Goal: Task Accomplishment & Management: Manage account settings

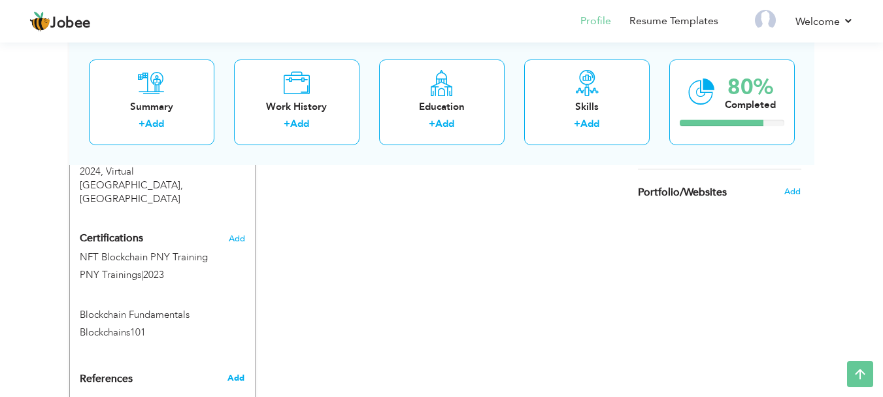
scroll to position [537, 0]
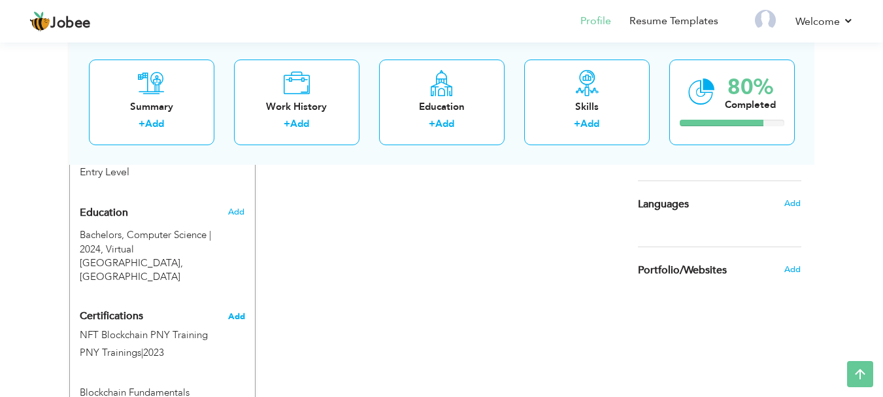
click at [228, 312] on span "Add" at bounding box center [236, 316] width 17 height 9
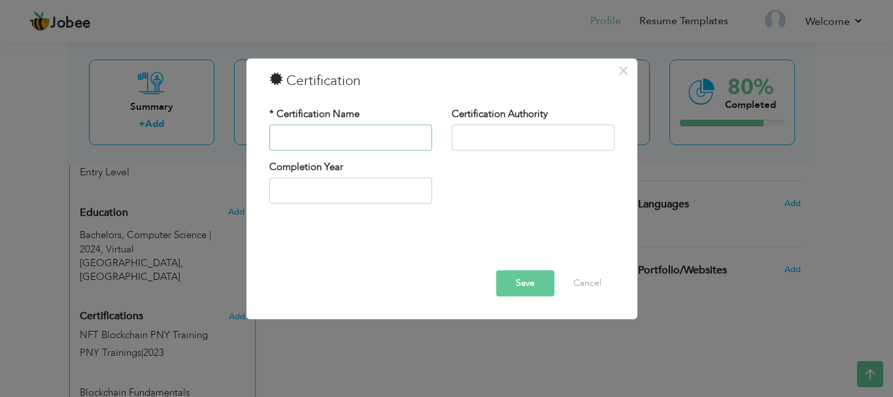
paste input "Blockchain Basics"
type input "Blockchain Basics"
paste input "TheGreatLearning"
click at [477, 139] on input "TheGreatLearning" at bounding box center [533, 137] width 163 height 26
click at [482, 137] on input "GreatLearning" at bounding box center [533, 137] width 163 height 26
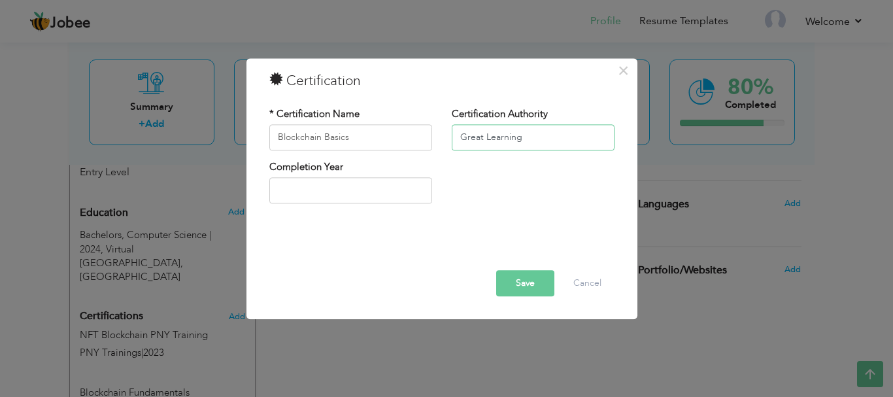
type input "Great Learning"
click at [355, 187] on input "text" at bounding box center [350, 191] width 163 height 26
click at [507, 201] on div "Completion Year" at bounding box center [442, 186] width 365 height 53
click at [526, 278] on button "Save" at bounding box center [525, 283] width 58 height 26
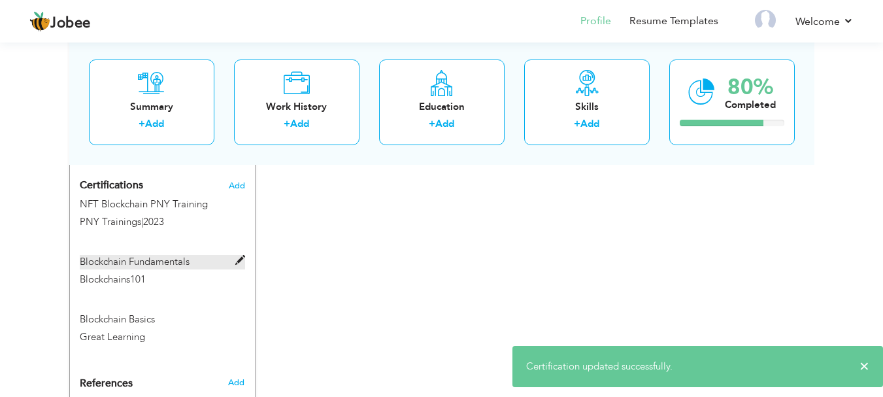
scroll to position [602, 0]
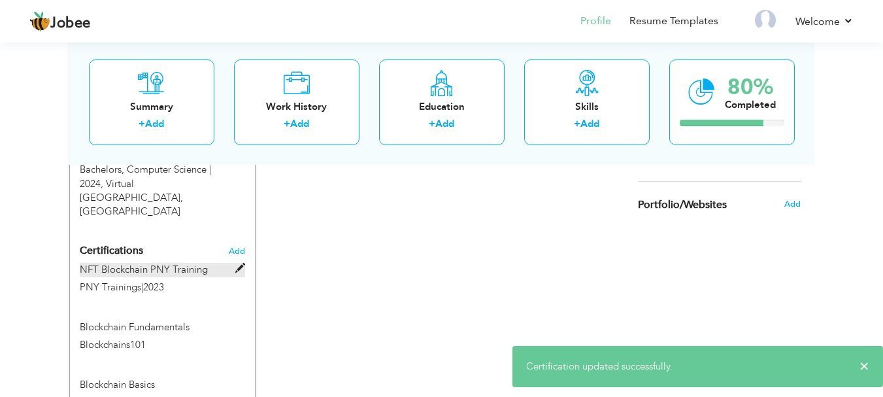
click at [239, 263] on span at bounding box center [240, 268] width 10 height 10
type input "NFT Blockchain PNY Training"
type input "PNY Trainings"
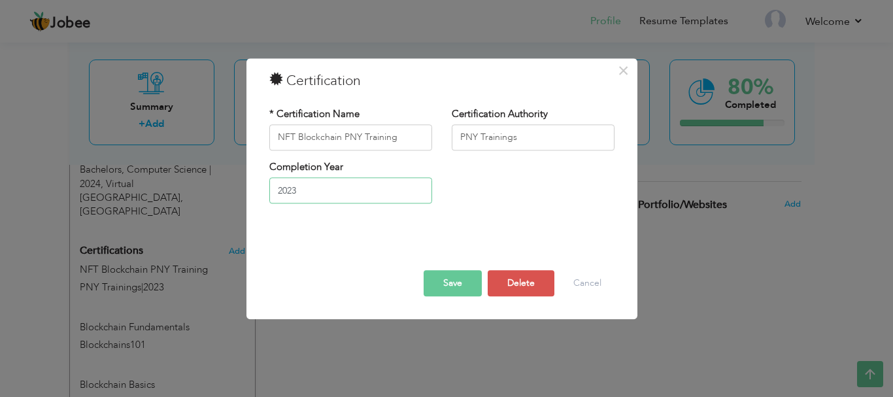
click at [367, 202] on input "2023" at bounding box center [350, 191] width 163 height 26
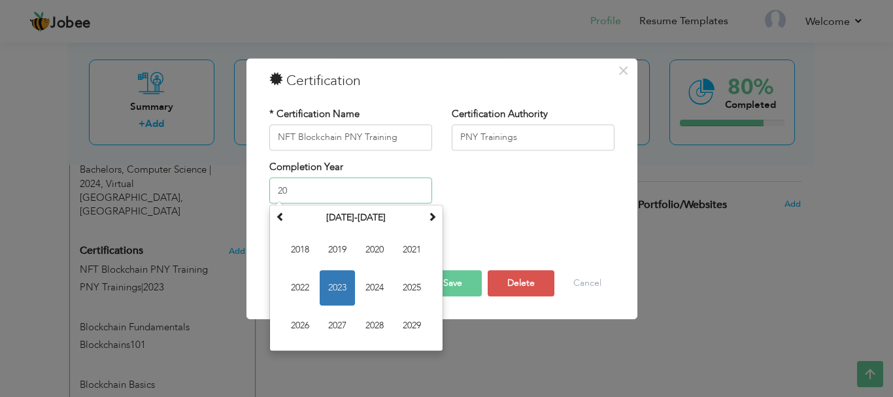
type input "2"
click at [455, 279] on button "Save" at bounding box center [453, 283] width 58 height 26
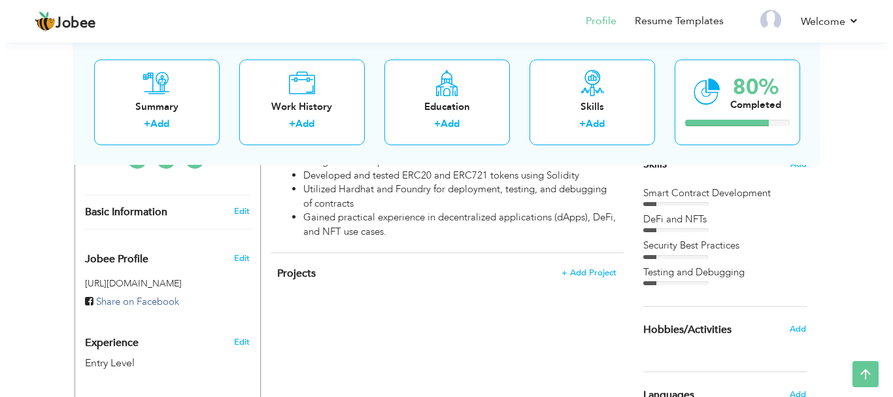
scroll to position [267, 0]
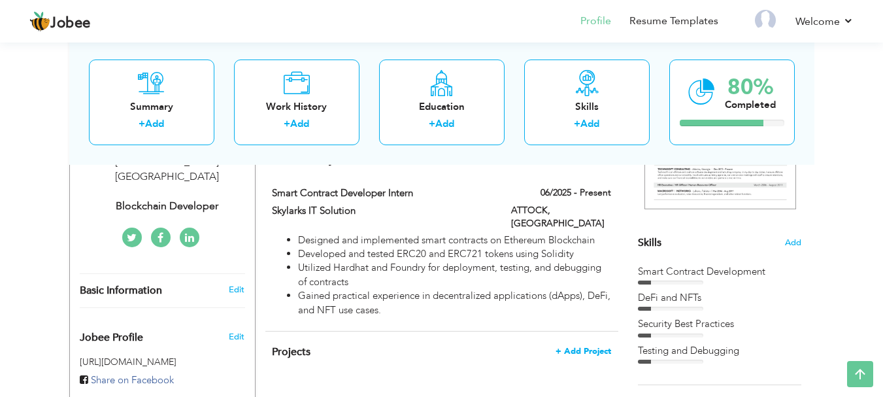
click at [567, 346] on span "+ Add Project" at bounding box center [584, 350] width 56 height 9
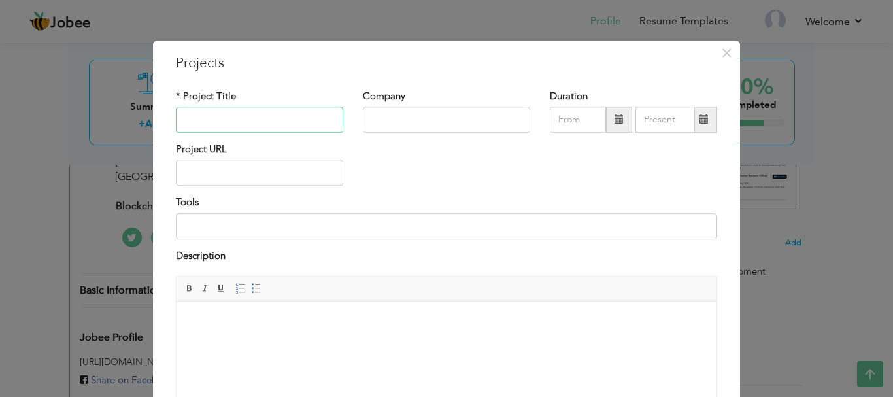
paste input "ERC20 Token Development"
type input "ERC20 Token Development"
click at [426, 117] on input "text" at bounding box center [446, 120] width 167 height 26
click at [233, 228] on input at bounding box center [446, 226] width 541 height 26
click at [275, 313] on html at bounding box center [447, 321] width 540 height 40
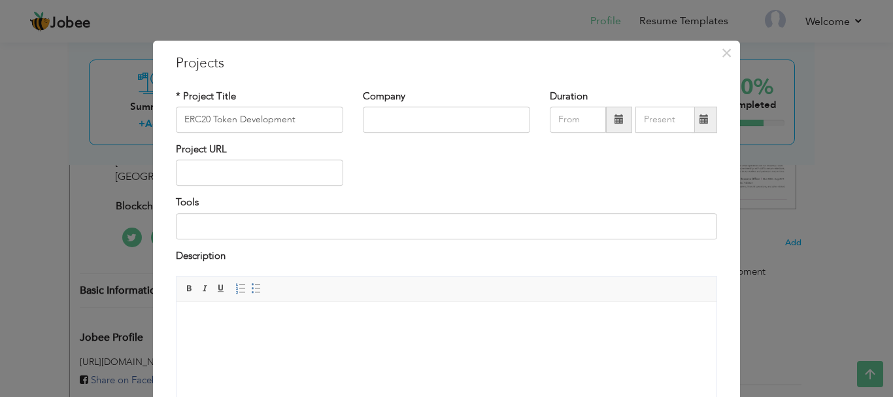
paste body
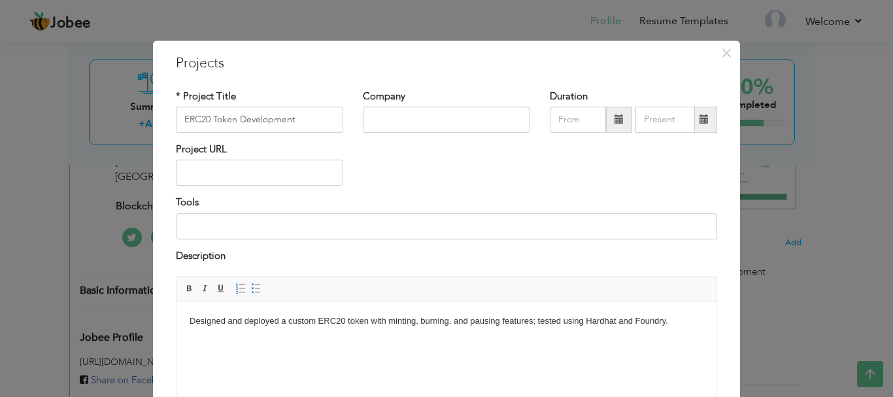
click at [345, 320] on body "Designed and deployed a custom ERC20 token with minting, burning, and pausing f…" at bounding box center [447, 321] width 514 height 14
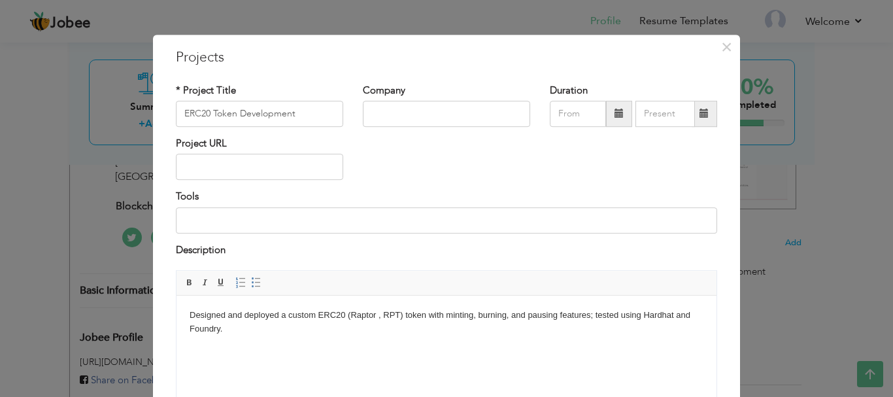
scroll to position [0, 0]
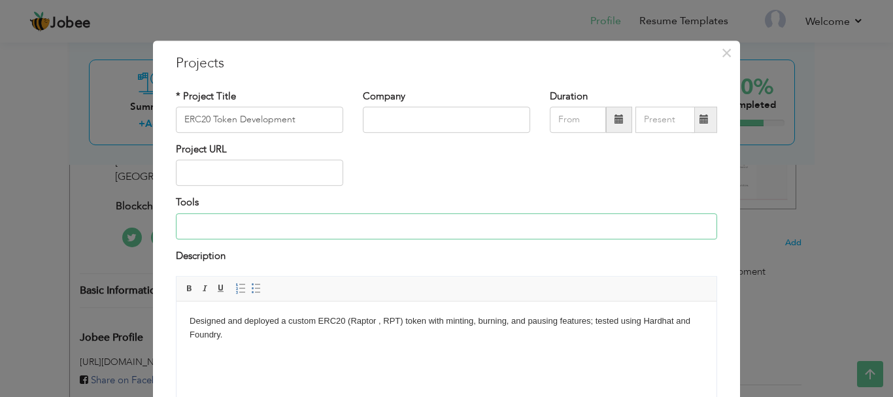
click at [314, 223] on input at bounding box center [446, 226] width 541 height 26
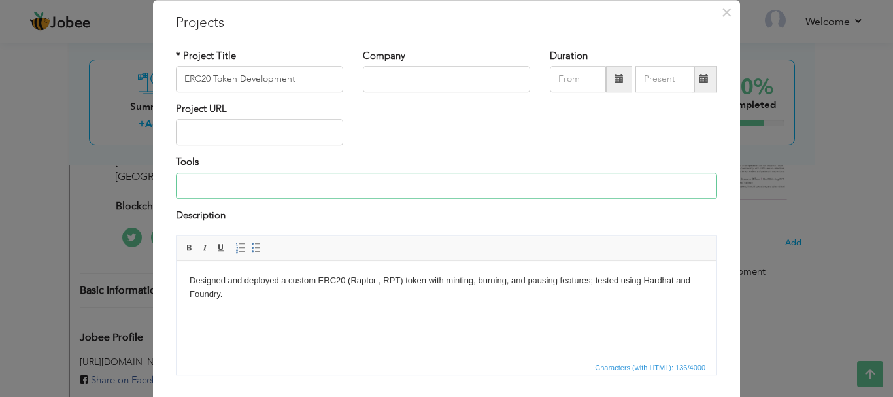
scroll to position [125, 0]
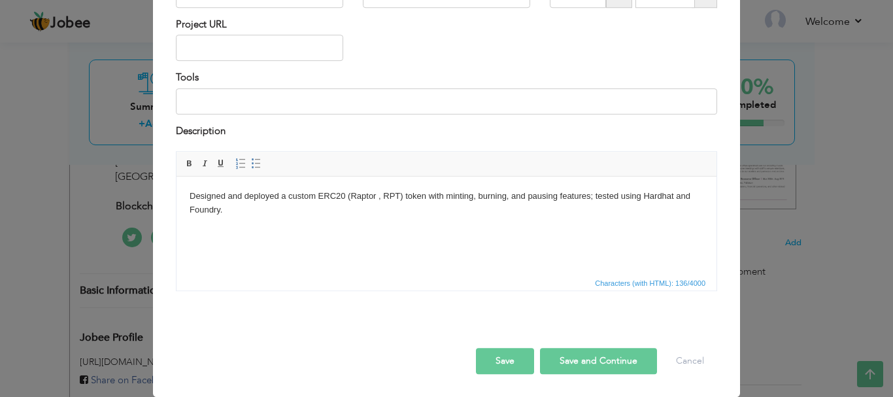
click at [346, 222] on html "Designed and deployed a custom ERC20 (Raptor , RPT) token with minting, burning…" at bounding box center [447, 204] width 540 height 54
click at [560, 362] on button "Save and Continue" at bounding box center [598, 361] width 117 height 26
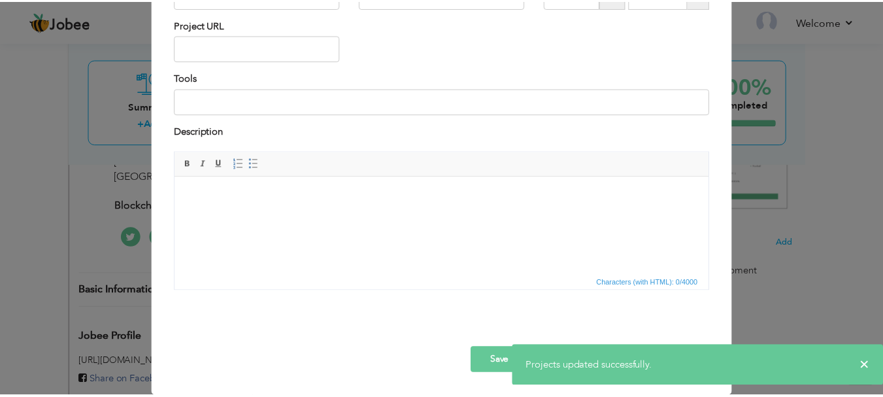
scroll to position [0, 0]
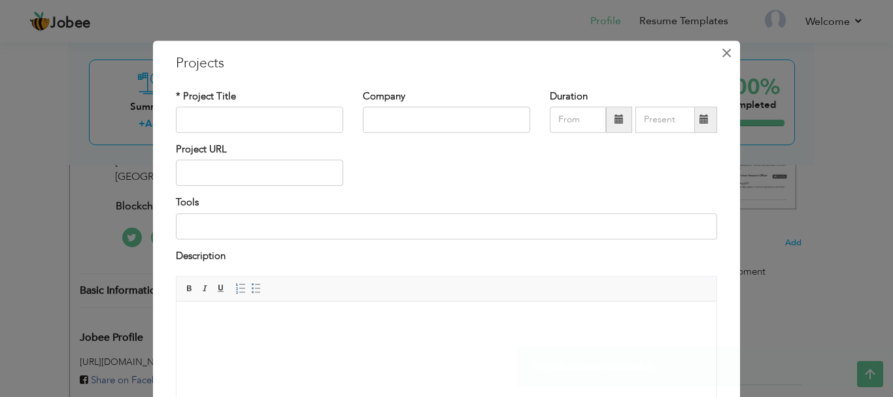
click at [726, 50] on span "×" at bounding box center [726, 53] width 11 height 24
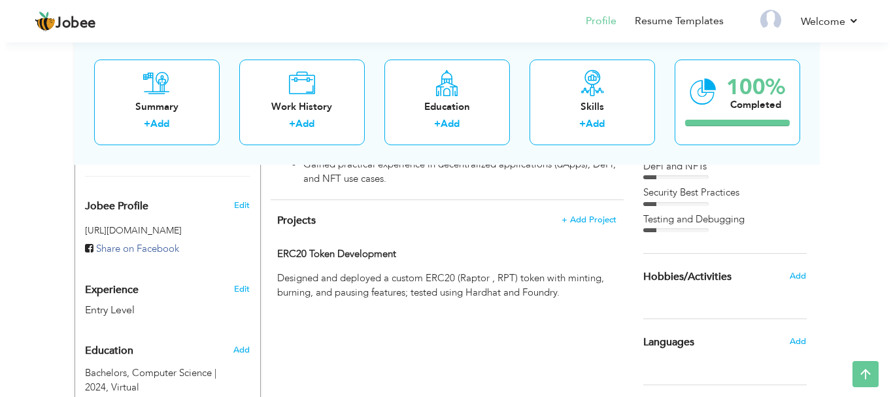
scroll to position [398, 0]
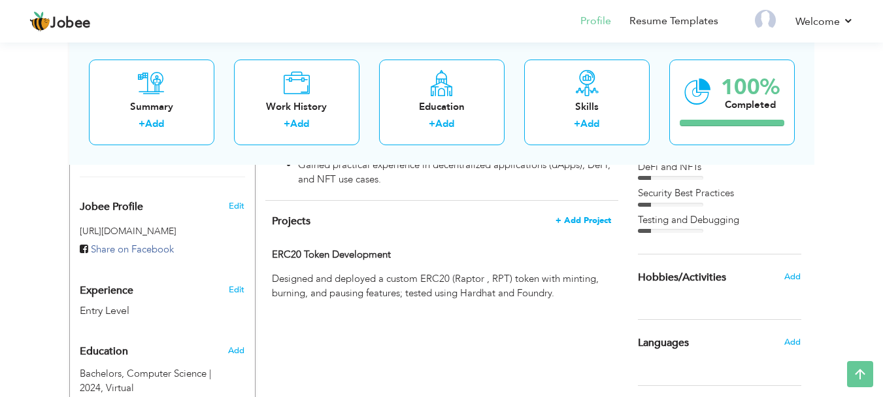
click at [574, 216] on span "+ Add Project" at bounding box center [584, 220] width 56 height 9
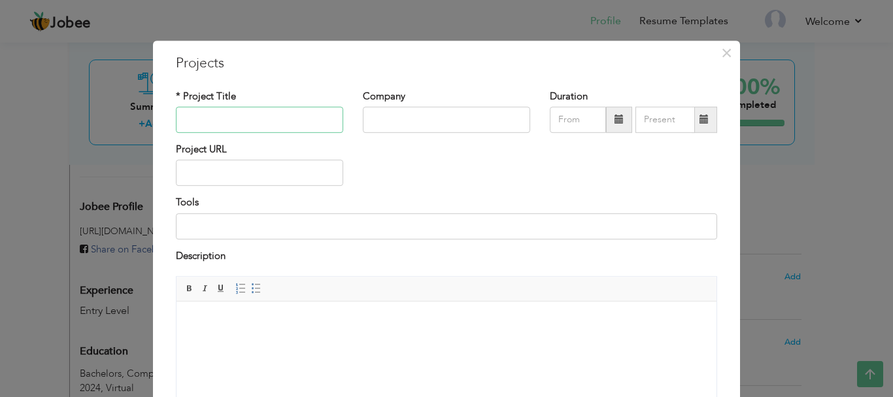
paste input "Centralized Bank (Governance-Based)"
type input "Centralized Bank (Governance-Based)"
click at [258, 327] on body at bounding box center [447, 321] width 514 height 14
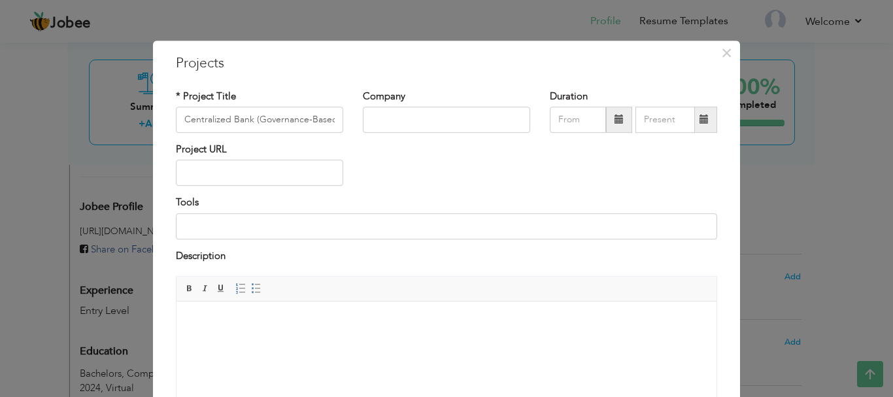
paste body
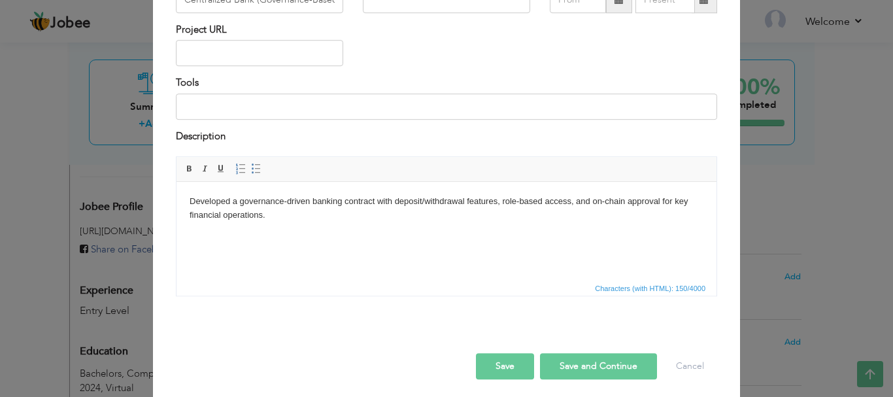
scroll to position [125, 0]
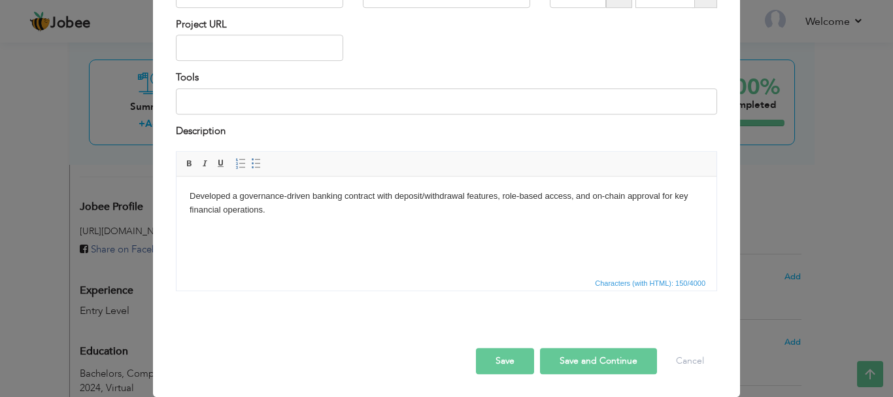
click at [582, 360] on button "Save and Continue" at bounding box center [598, 361] width 117 height 26
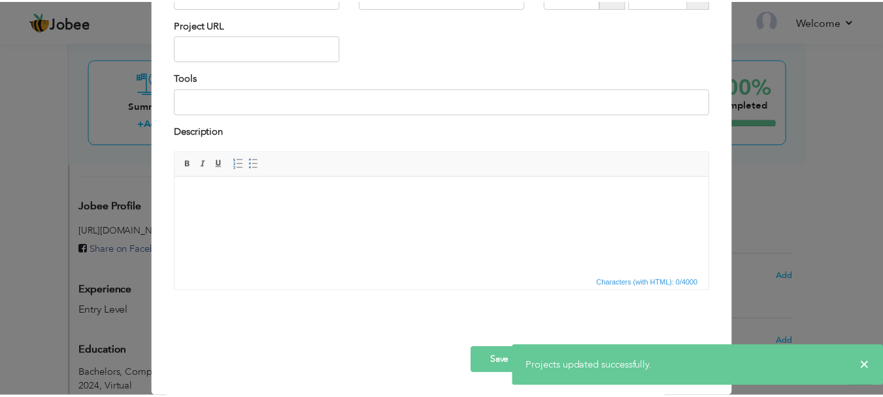
scroll to position [0, 0]
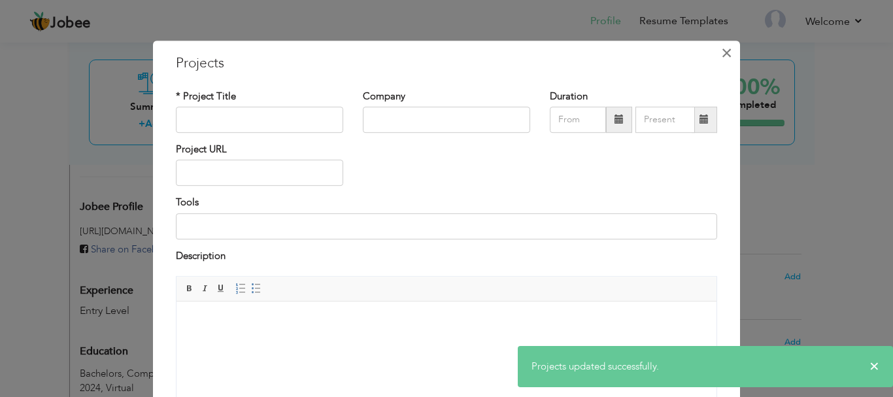
click at [721, 54] on span "×" at bounding box center [726, 53] width 11 height 24
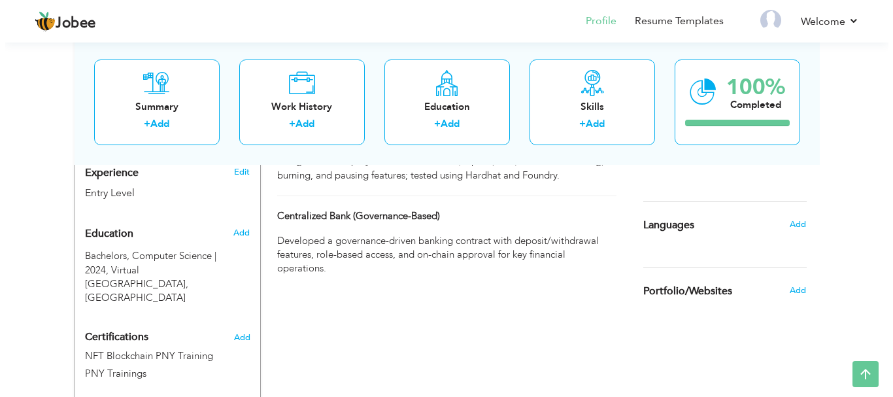
scroll to position [333, 0]
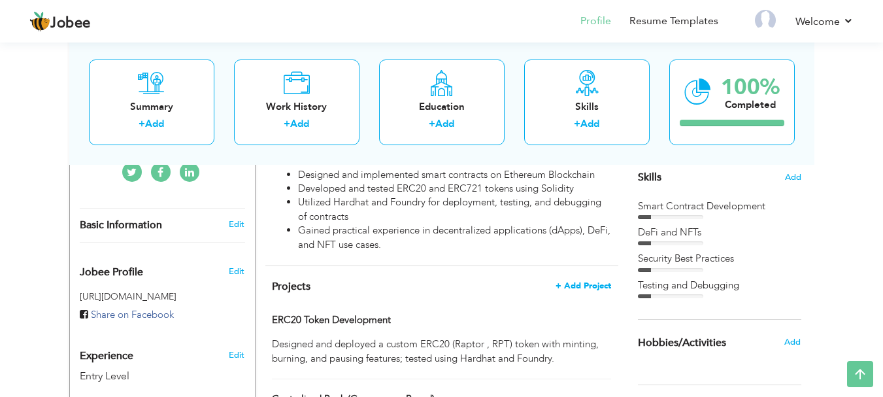
click at [571, 281] on span "+ Add Project" at bounding box center [584, 285] width 56 height 9
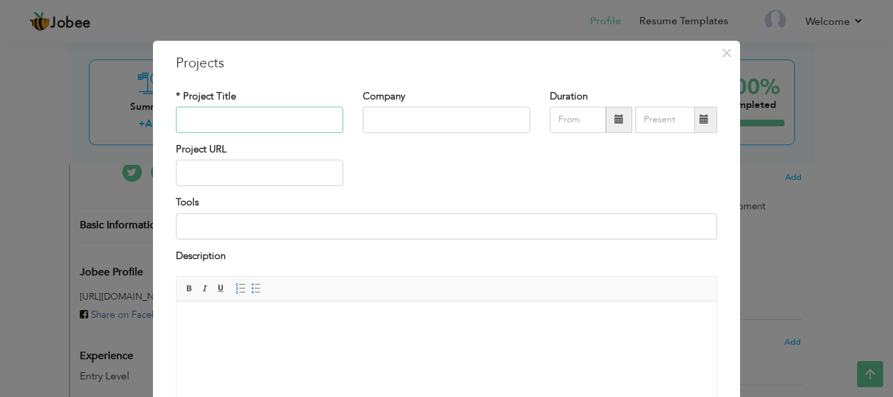
paste input "Lottery Smart Contract"
type input "Lottery Smart Contract"
click at [254, 316] on body at bounding box center [447, 321] width 514 height 14
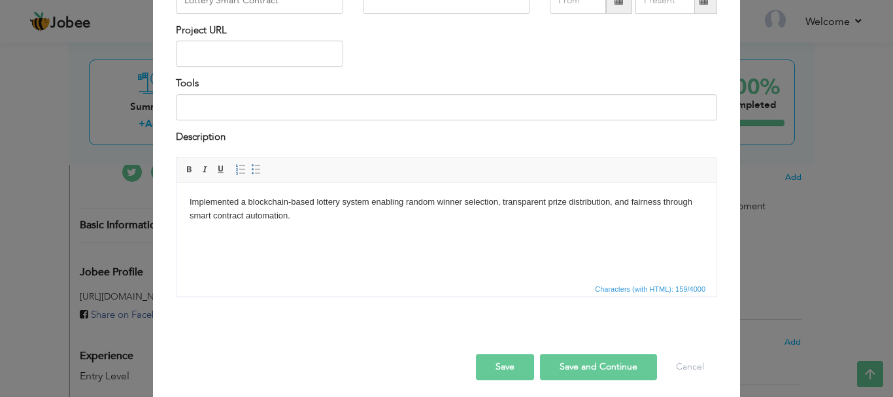
scroll to position [125, 0]
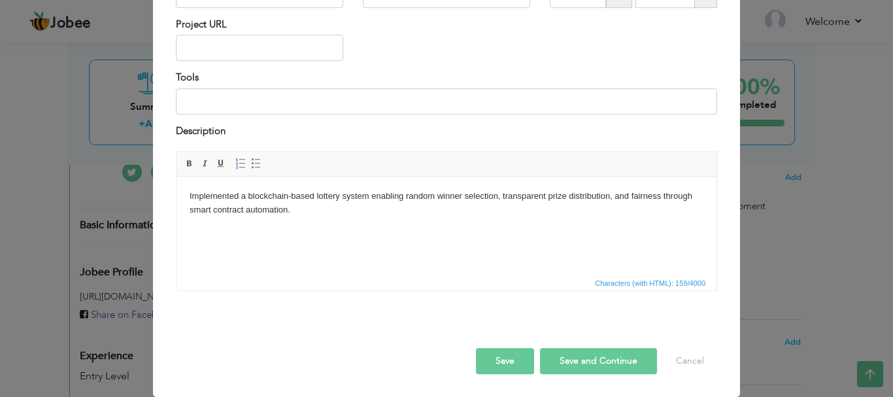
click at [575, 359] on button "Save and Continue" at bounding box center [598, 361] width 117 height 26
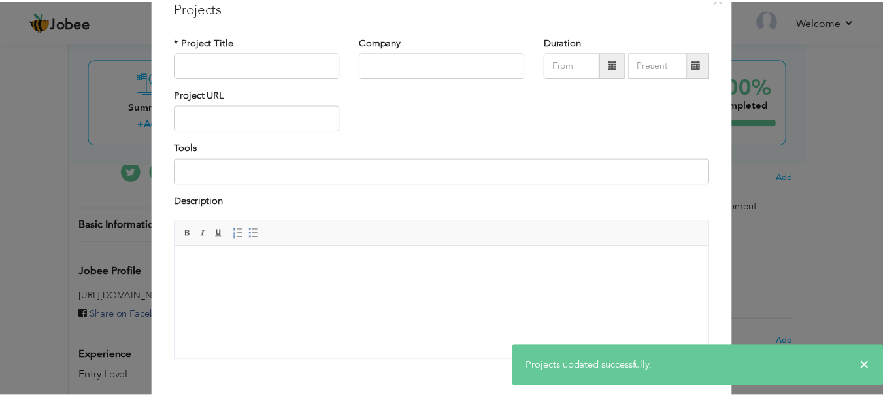
scroll to position [0, 0]
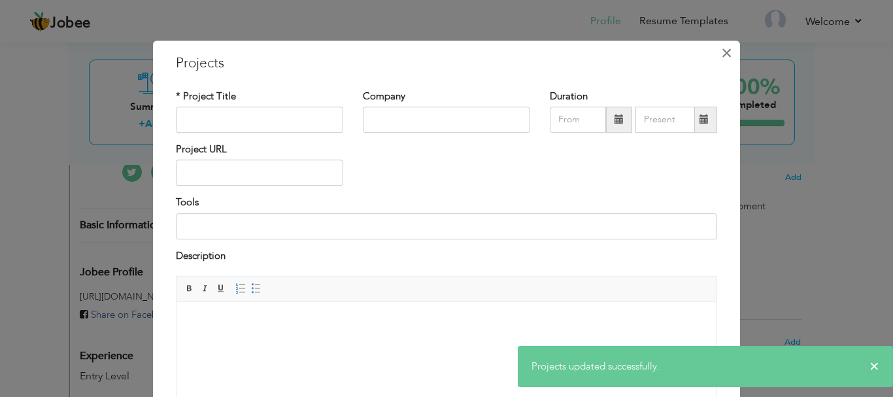
drag, startPoint x: 722, startPoint y: 55, endPoint x: 705, endPoint y: 67, distance: 20.7
click at [722, 54] on span "×" at bounding box center [726, 53] width 11 height 24
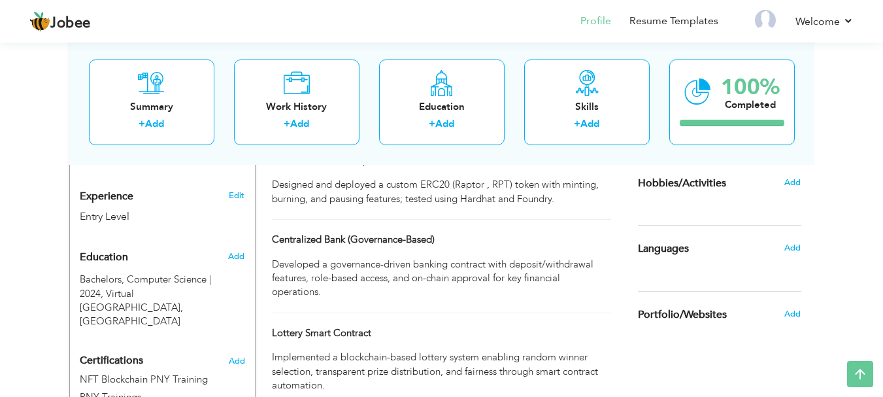
scroll to position [464, 0]
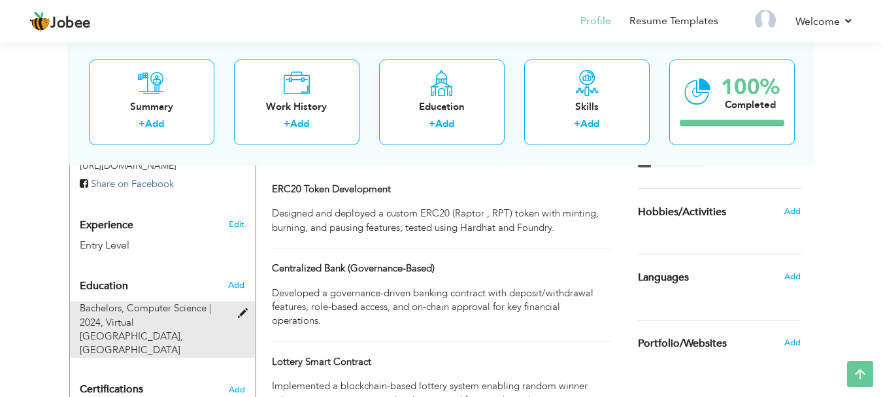
click at [246, 309] on span at bounding box center [246, 314] width 16 height 10
type input "Bachelors"
type input "Computer Science"
type input "2024"
type input "Virtual [GEOGRAPHIC_DATA]"
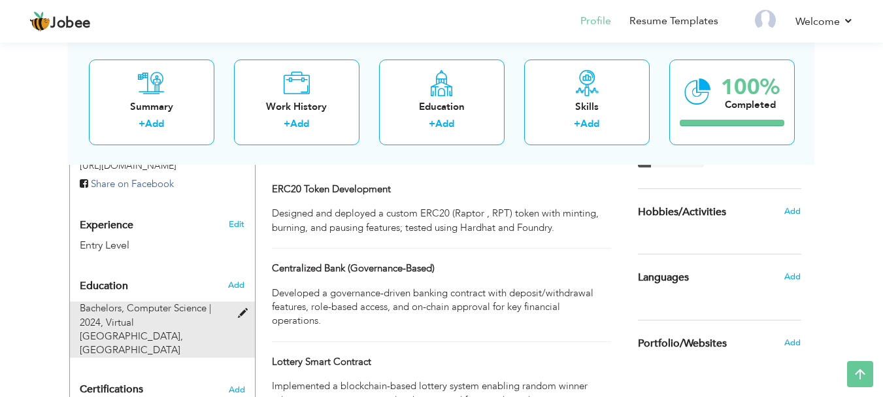
type input "3.01"
radio input "true"
type input "[GEOGRAPHIC_DATA]"
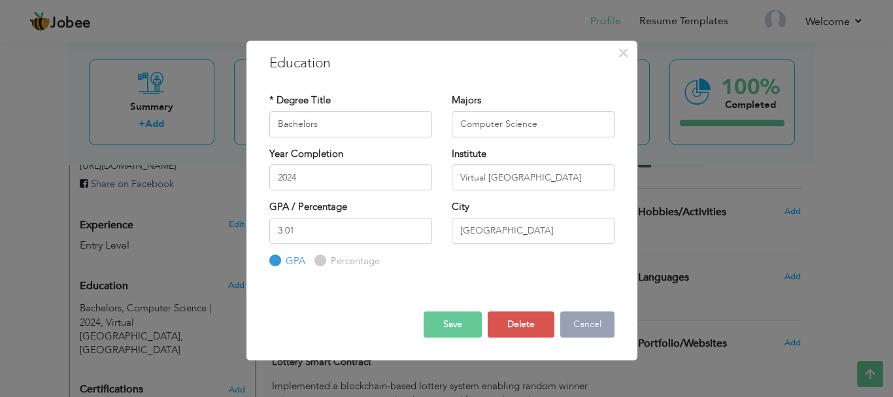
click at [592, 317] on button "Cancel" at bounding box center [587, 324] width 54 height 26
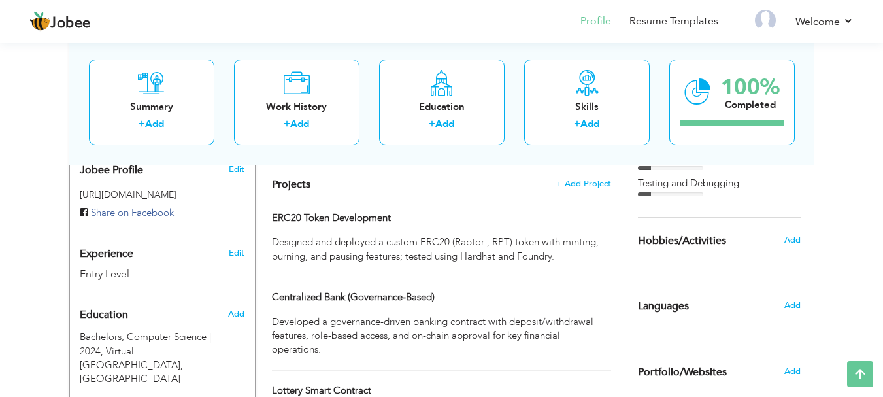
scroll to position [458, 0]
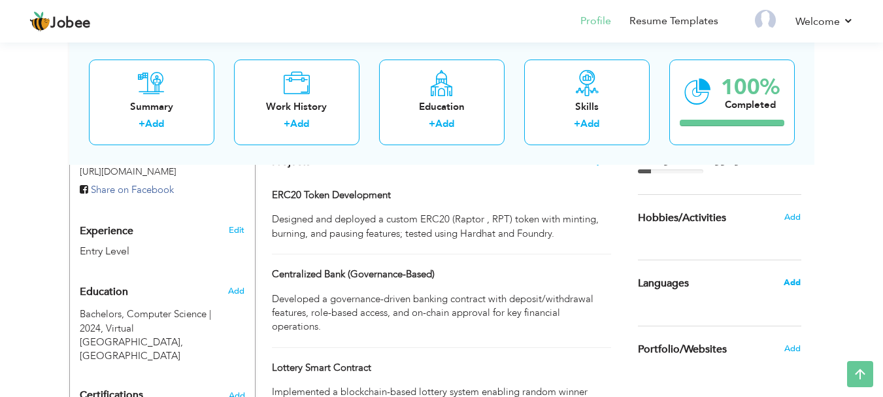
click at [800, 280] on span "Add" at bounding box center [792, 283] width 17 height 12
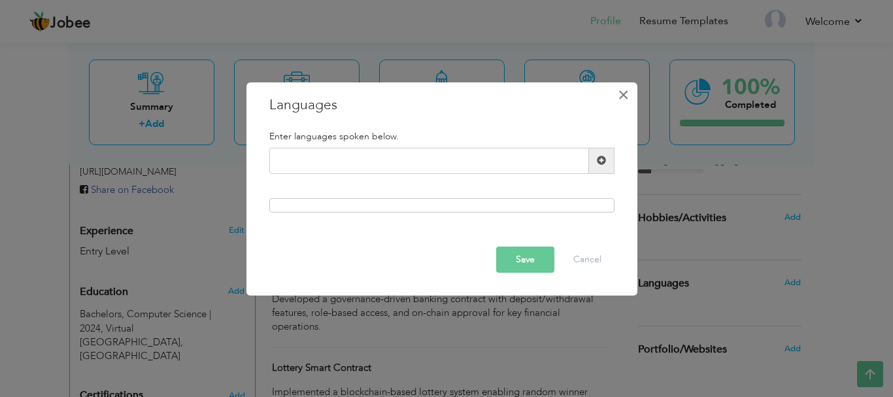
click at [620, 94] on span "×" at bounding box center [623, 94] width 11 height 24
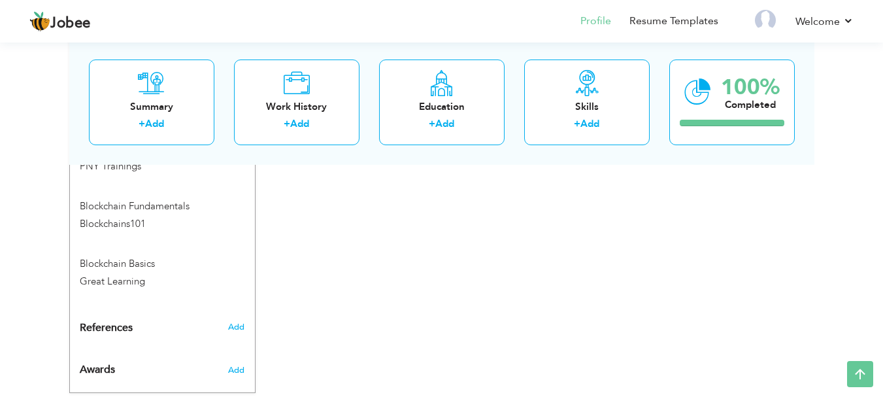
scroll to position [725, 0]
click at [236, 319] on span "Add" at bounding box center [236, 325] width 17 height 12
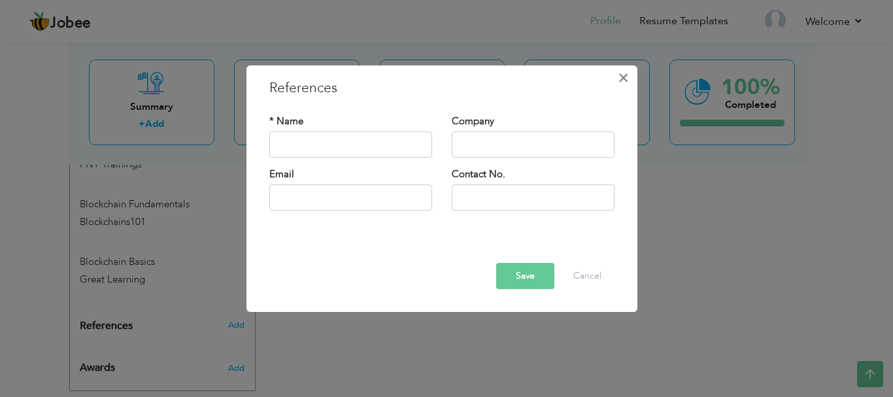
click at [624, 79] on span "×" at bounding box center [623, 78] width 11 height 24
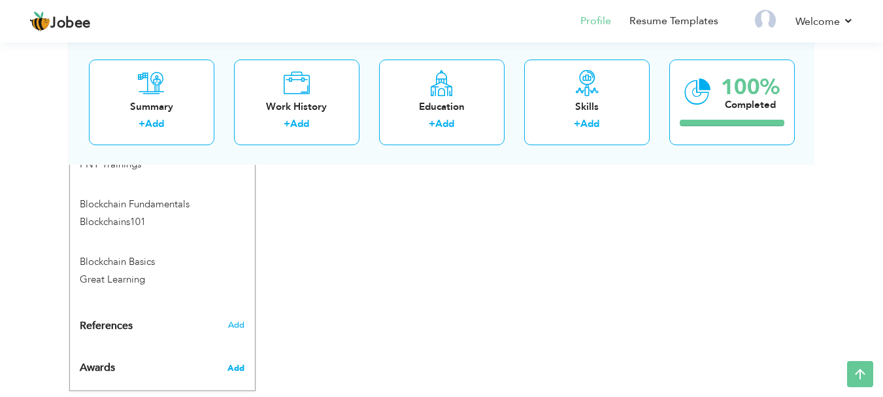
click at [241, 362] on span "Add" at bounding box center [236, 368] width 17 height 12
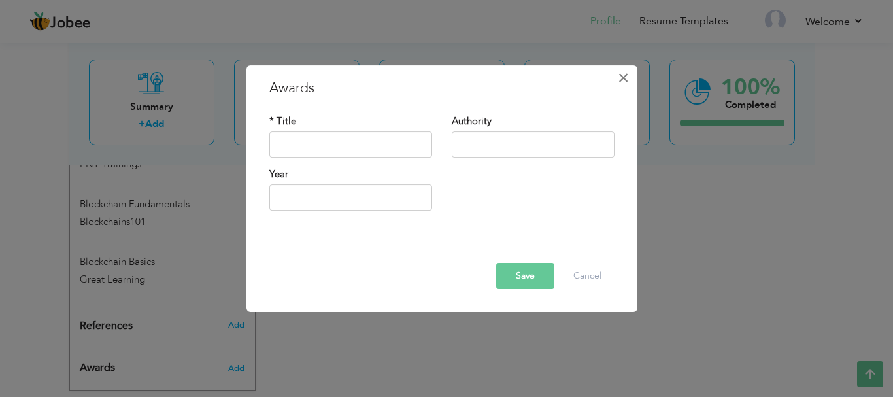
click at [627, 82] on span "×" at bounding box center [623, 78] width 11 height 24
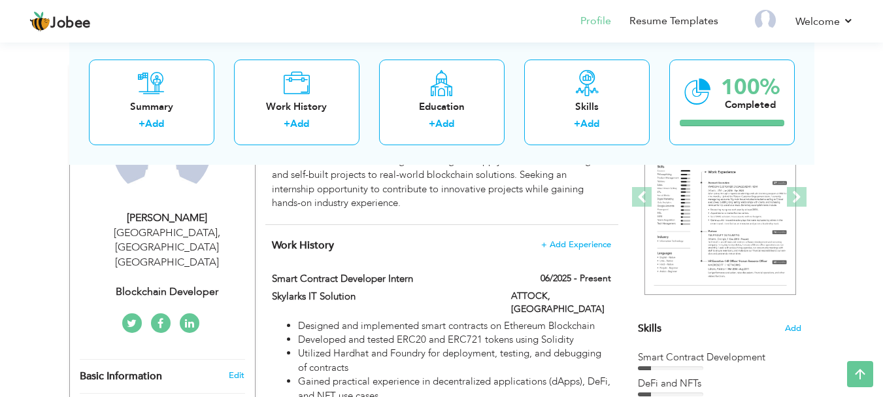
scroll to position [0, 0]
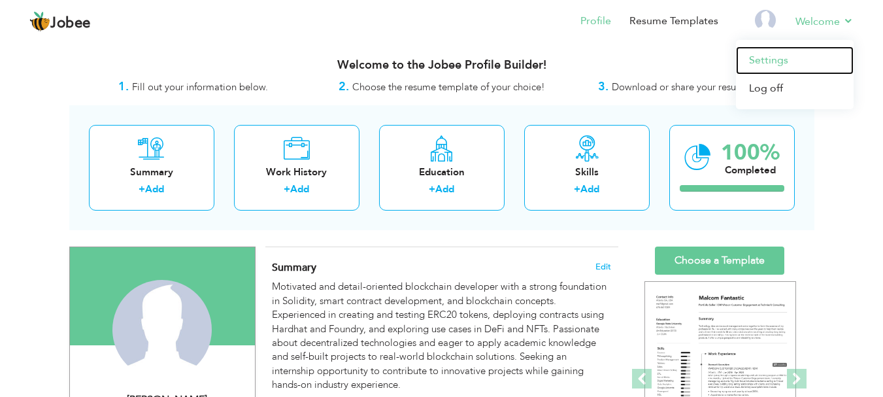
click at [766, 62] on link "Settings" at bounding box center [795, 60] width 118 height 28
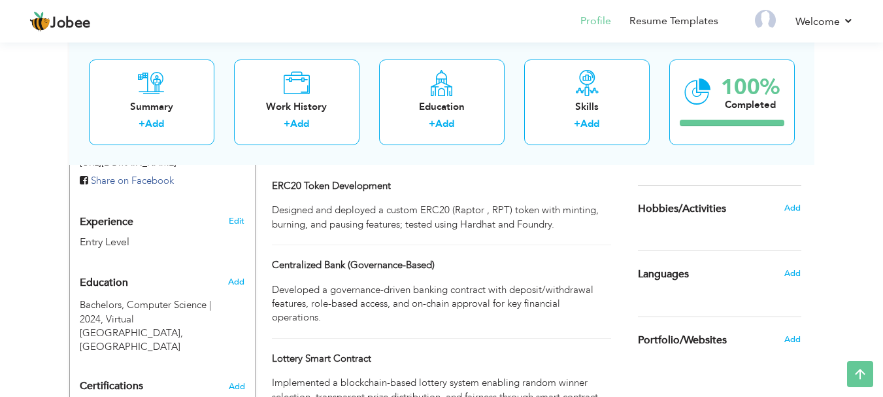
scroll to position [464, 0]
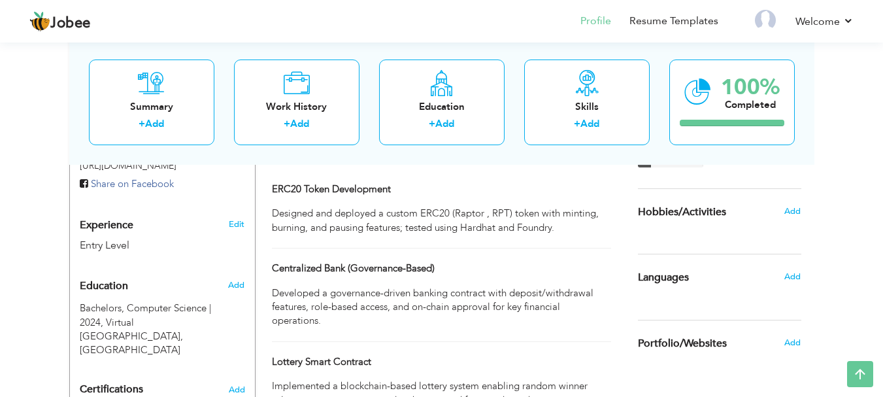
click at [669, 276] on span "Languages" at bounding box center [663, 278] width 51 height 12
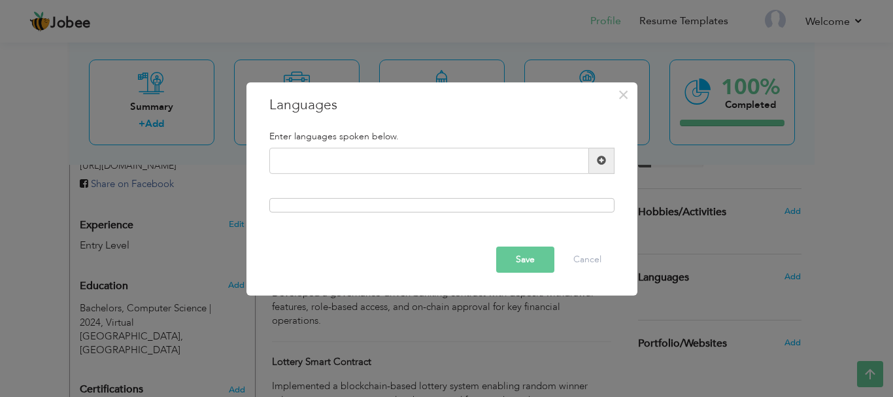
click at [422, 204] on div at bounding box center [441, 205] width 345 height 14
click at [427, 209] on div at bounding box center [441, 205] width 345 height 14
click at [454, 150] on input "text" at bounding box center [429, 161] width 320 height 26
type input "S"
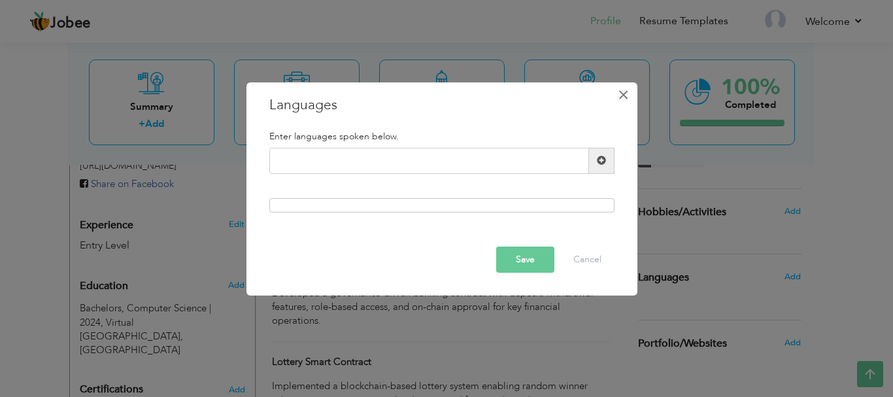
click at [619, 94] on span "×" at bounding box center [623, 94] width 11 height 24
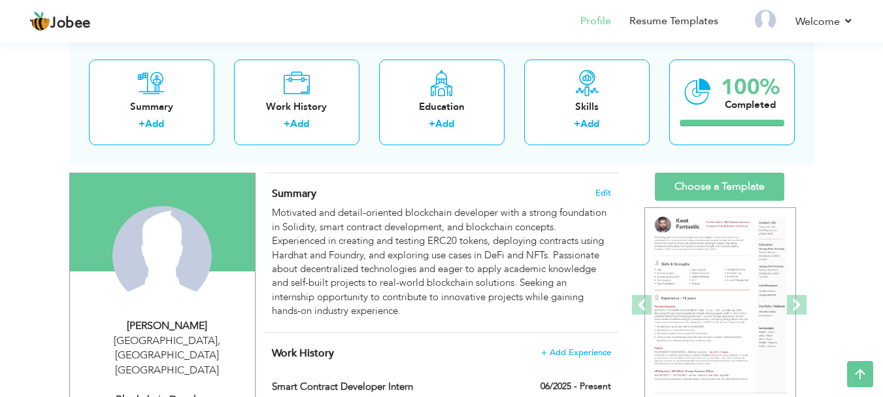
scroll to position [71, 0]
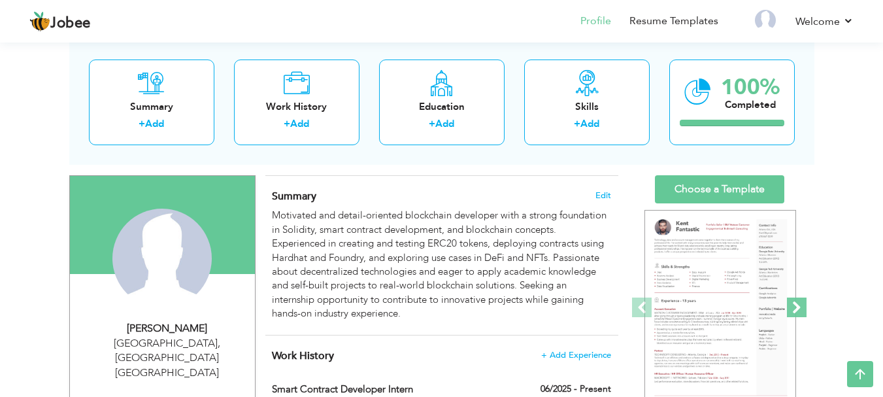
click at [802, 304] on span at bounding box center [797, 307] width 20 height 20
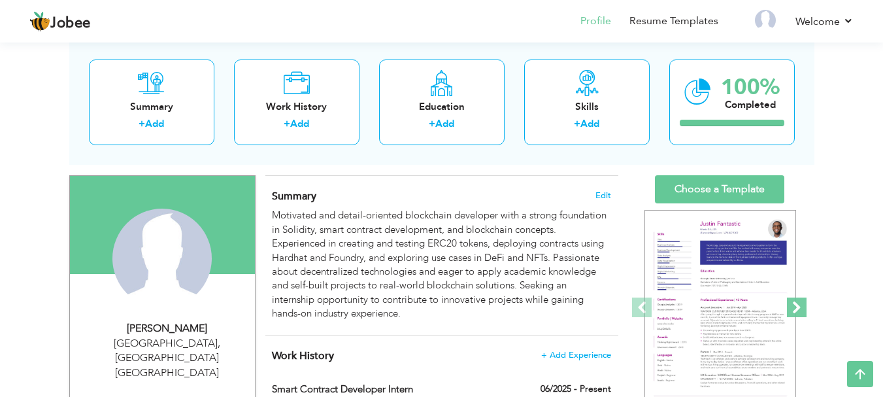
click at [802, 304] on span at bounding box center [797, 307] width 20 height 20
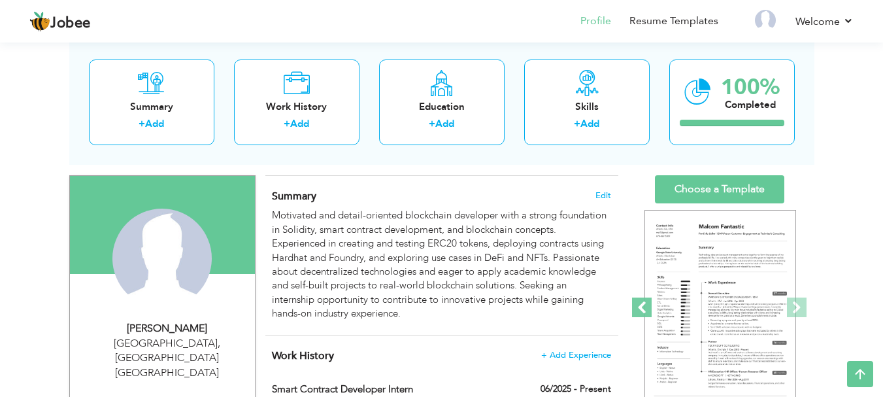
click at [639, 306] on span at bounding box center [642, 307] width 20 height 20
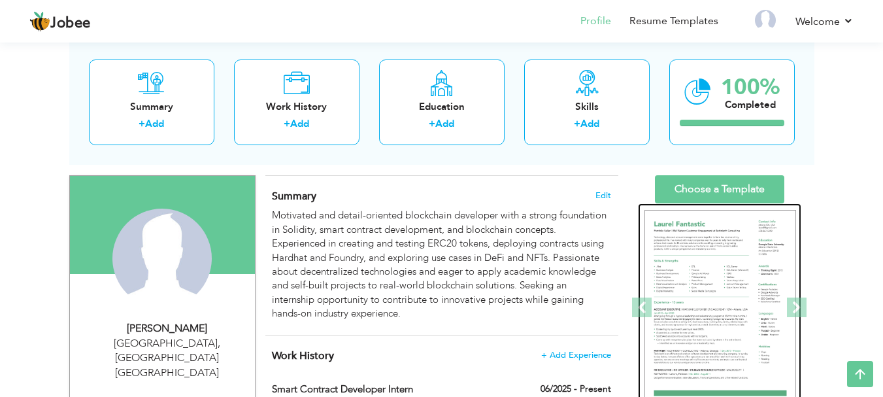
click at [679, 306] on img at bounding box center [721, 308] width 152 height 196
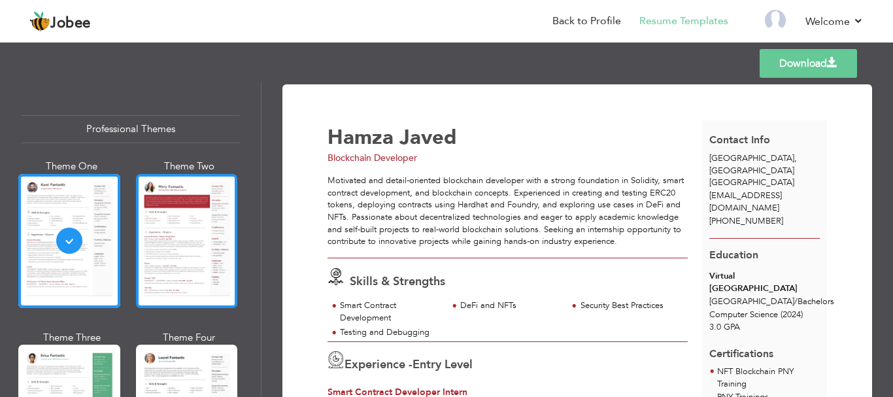
click at [198, 250] on div at bounding box center [187, 241] width 102 height 134
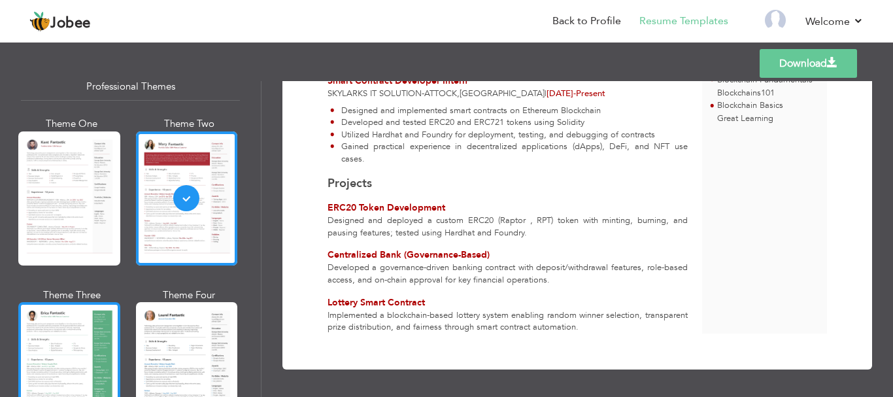
scroll to position [65, 0]
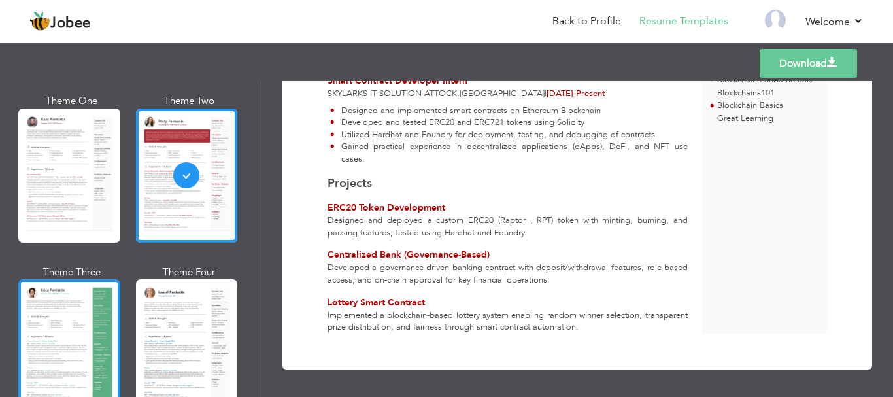
click at [49, 316] on div at bounding box center [69, 346] width 102 height 134
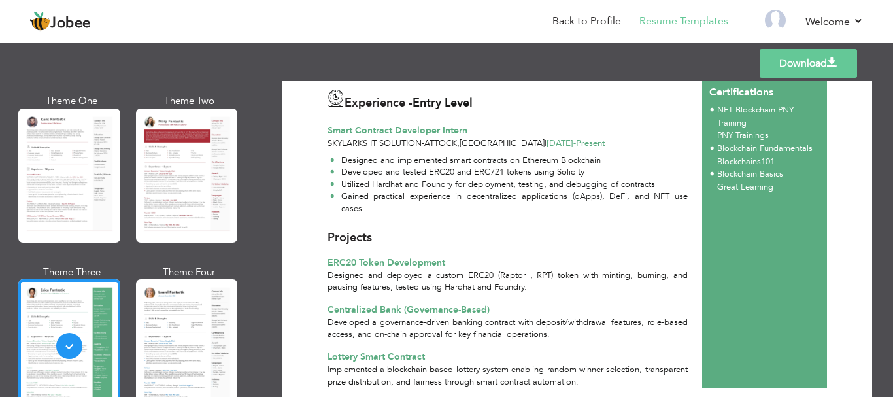
scroll to position [316, 0]
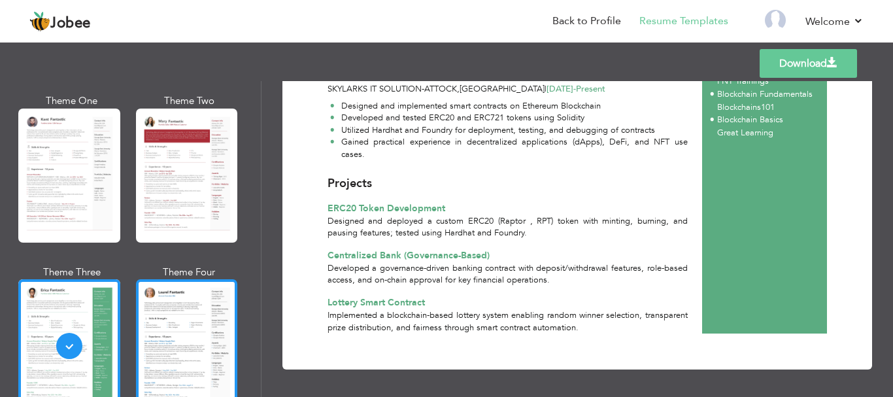
click at [197, 313] on div at bounding box center [187, 346] width 102 height 134
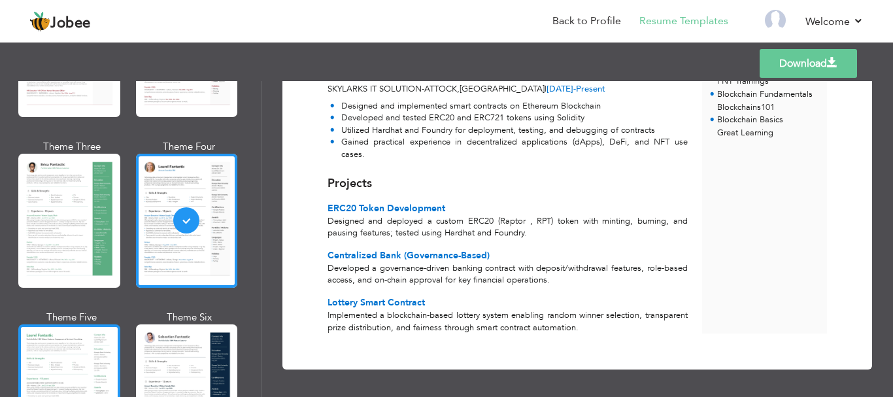
scroll to position [196, 0]
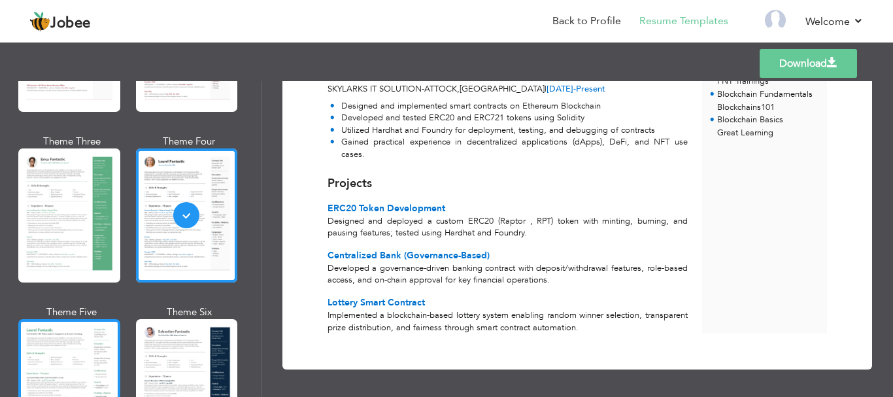
click at [50, 320] on div at bounding box center [69, 386] width 102 height 134
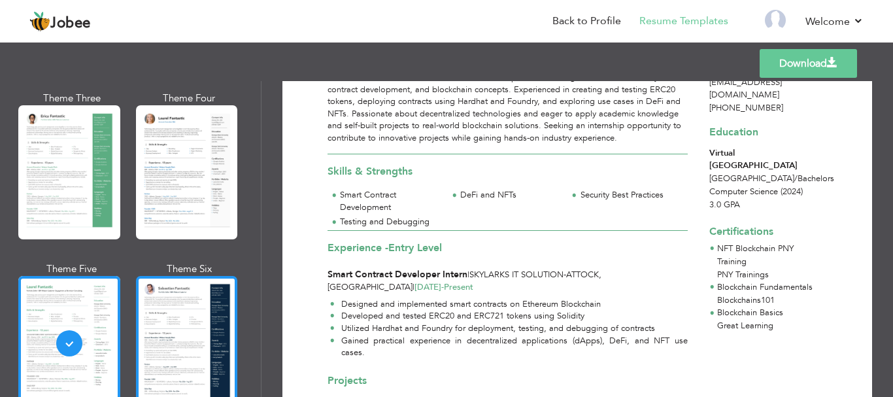
scroll to position [262, 0]
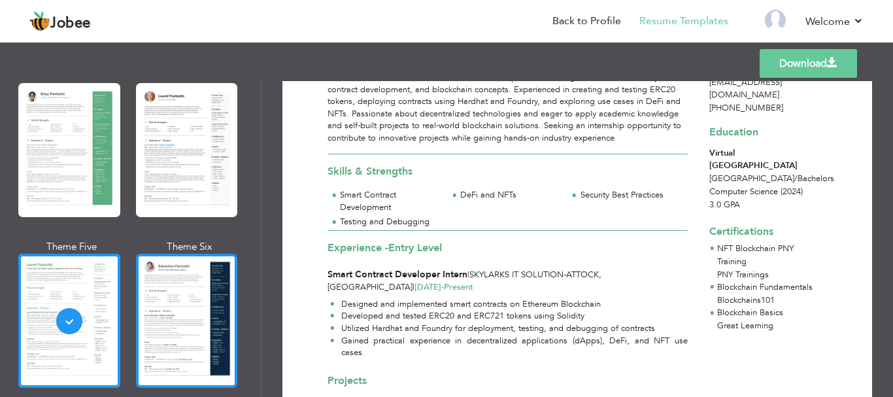
click at [169, 333] on div at bounding box center [187, 321] width 102 height 134
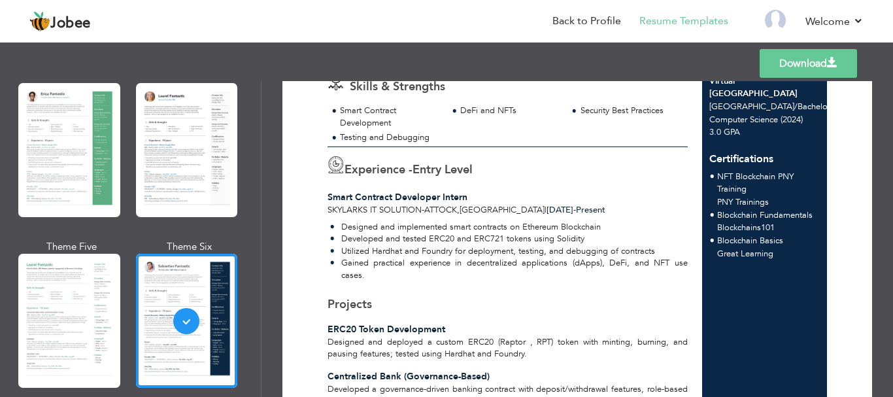
scroll to position [196, 0]
click at [8, 311] on div "Professional Themes Theme One Theme Two Theme Three Theme Six" at bounding box center [130, 239] width 261 height 316
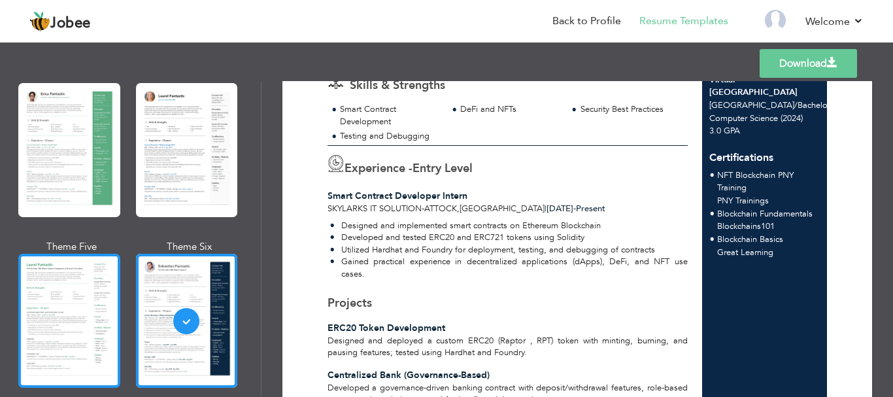
click at [28, 311] on div at bounding box center [69, 321] width 102 height 134
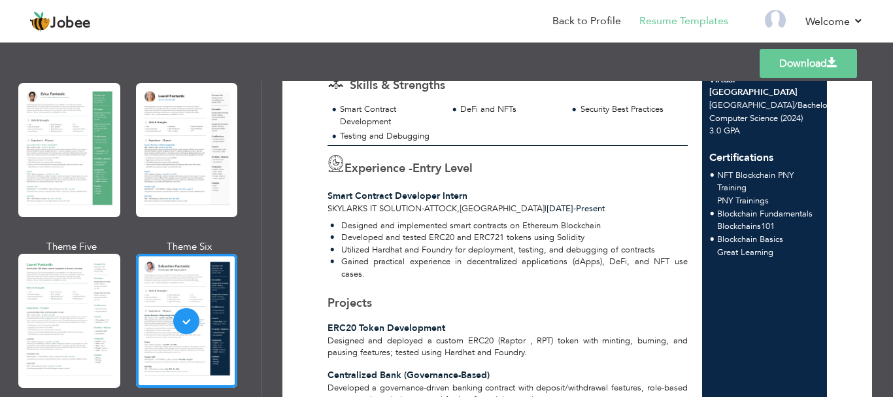
scroll to position [0, 0]
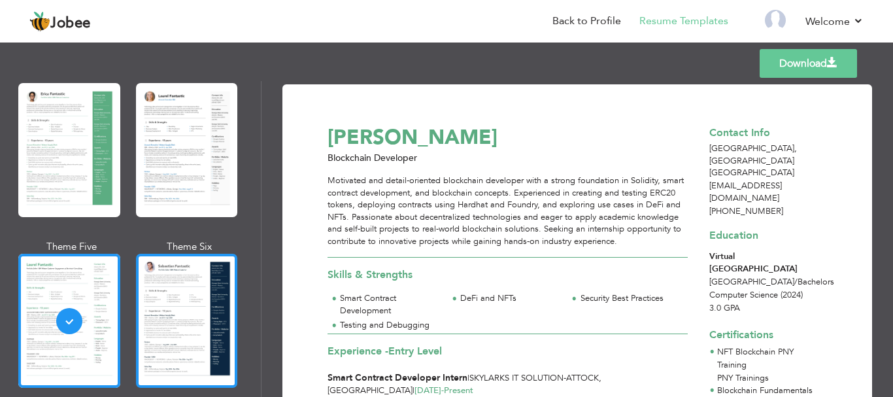
click at [201, 331] on div at bounding box center [187, 321] width 102 height 134
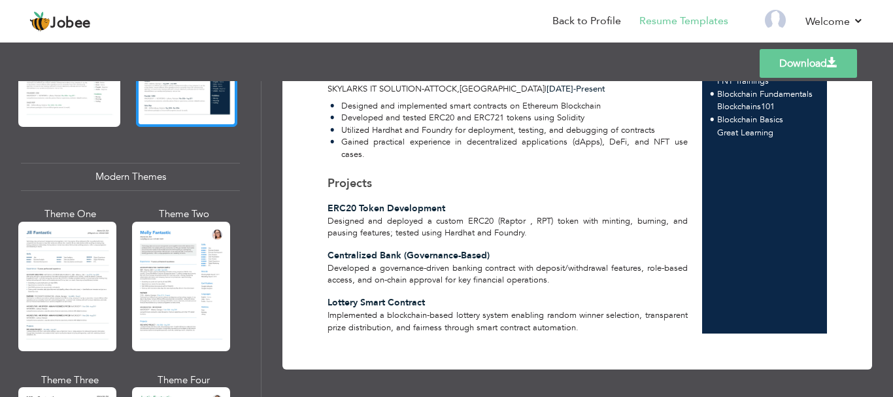
scroll to position [523, 0]
click at [159, 328] on div at bounding box center [181, 285] width 98 height 129
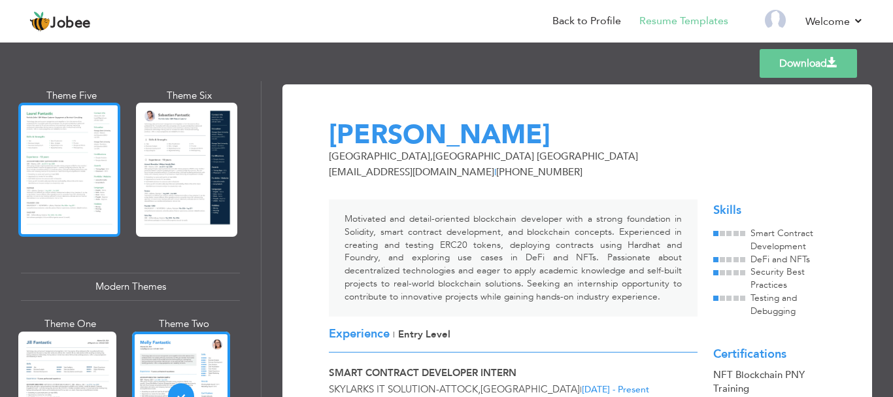
scroll to position [392, 0]
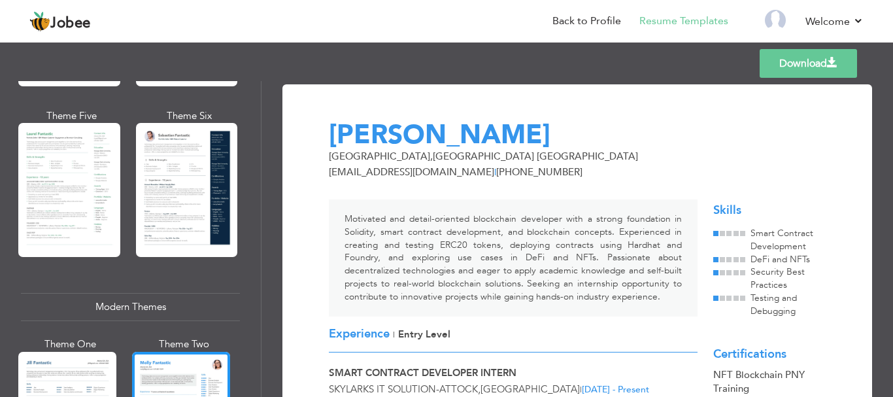
click at [89, 214] on div at bounding box center [69, 190] width 102 height 134
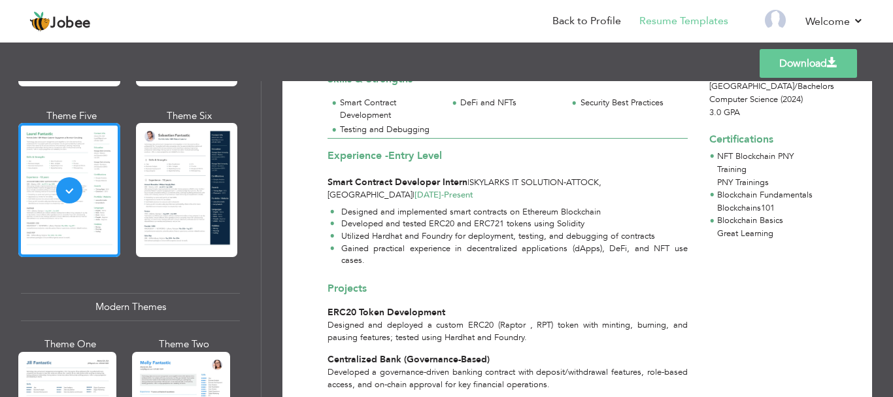
scroll to position [196, 0]
click at [573, 21] on link "Back to Profile" at bounding box center [586, 21] width 69 height 15
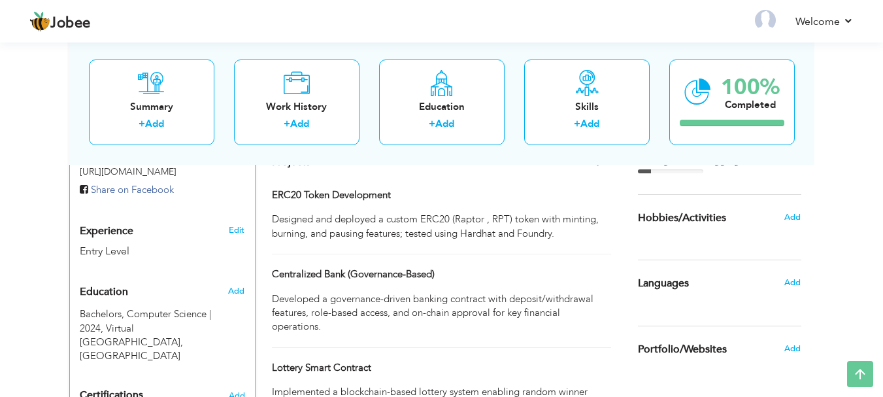
scroll to position [392, 0]
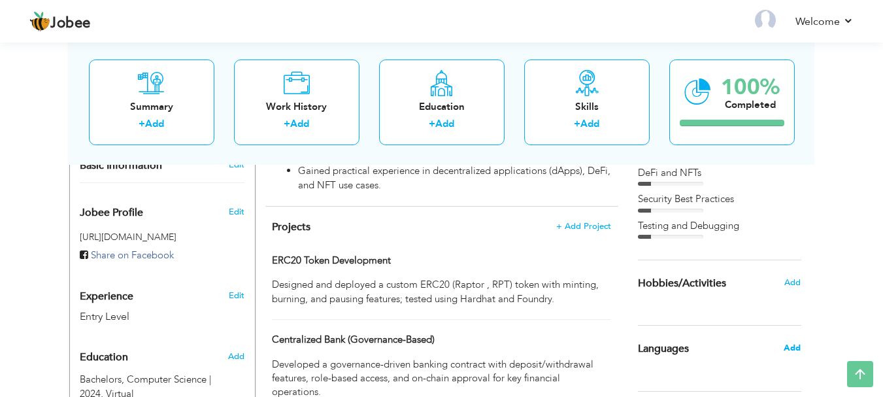
click at [786, 352] on span "Add" at bounding box center [792, 348] width 17 height 12
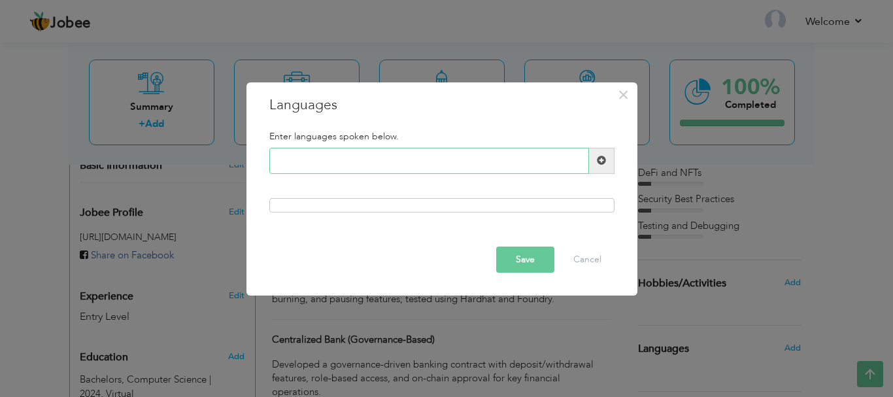
click at [414, 157] on input "text" at bounding box center [429, 161] width 320 height 26
type input "C"
click at [590, 262] on button "Cancel" at bounding box center [587, 259] width 54 height 26
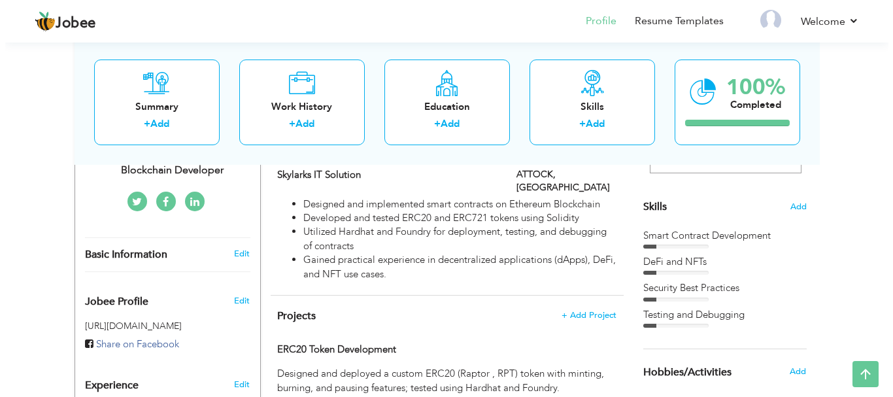
scroll to position [327, 0]
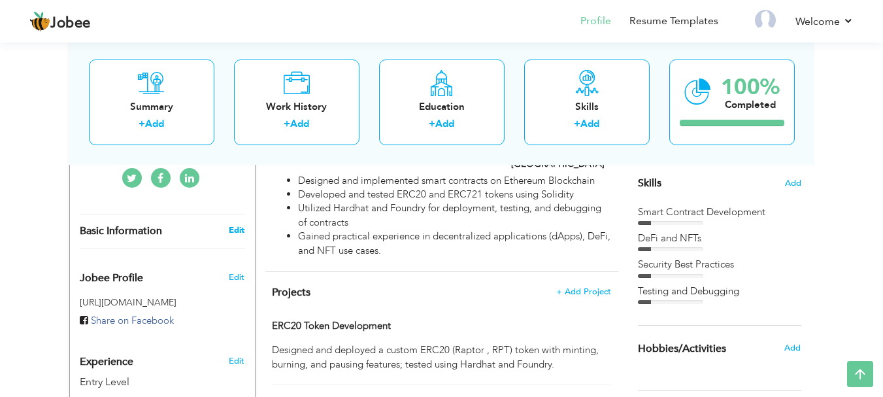
click at [239, 224] on link "Edit" at bounding box center [237, 230] width 16 height 12
type input "Hamza"
type input "Javed"
type input "[PHONE_NUMBER]"
select select "number:166"
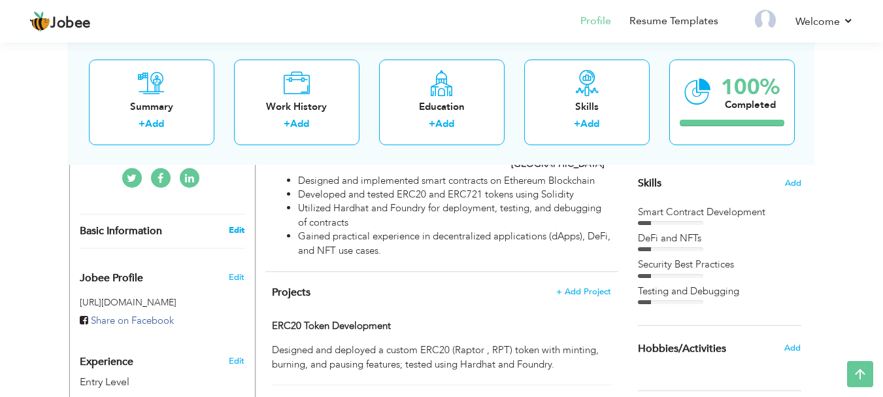
type input "[GEOGRAPHIC_DATA]"
select select "number:1"
type input "Blockchain Developer"
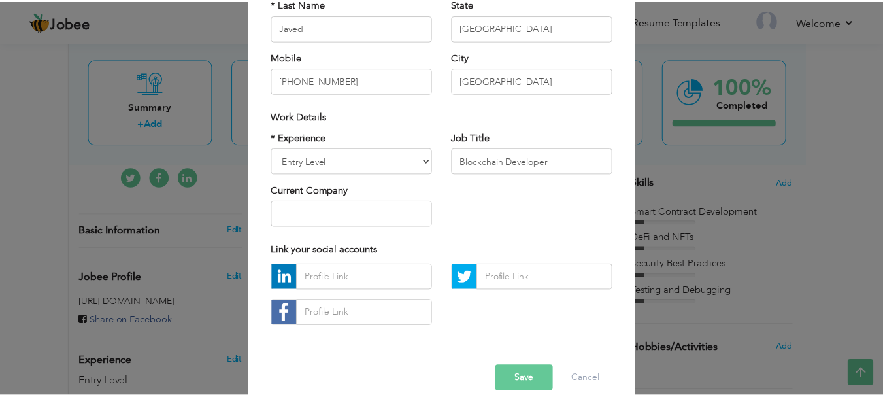
scroll to position [191, 0]
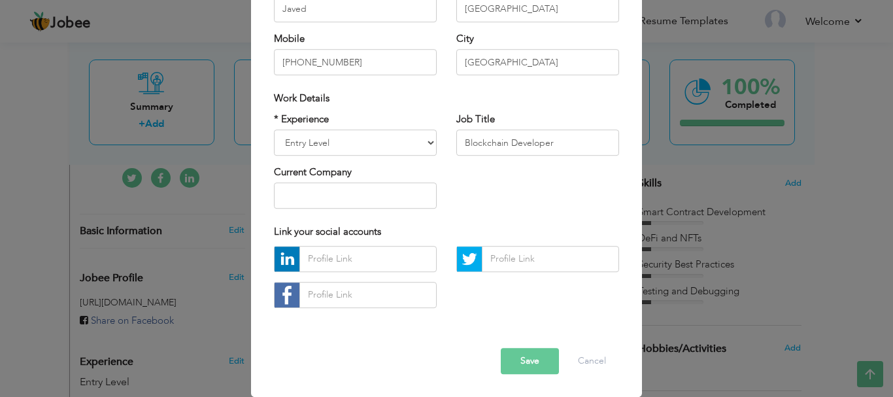
click at [696, 278] on div "× Profile Contact Information * First Name Hamza * Last Name Javed" at bounding box center [446, 198] width 893 height 397
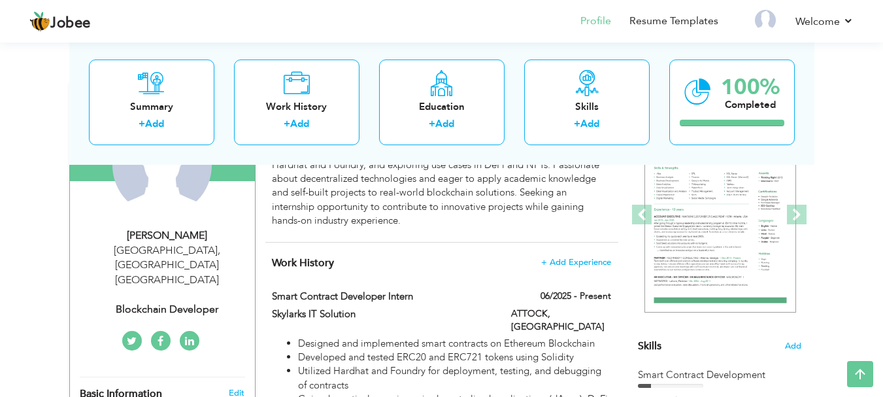
scroll to position [65, 0]
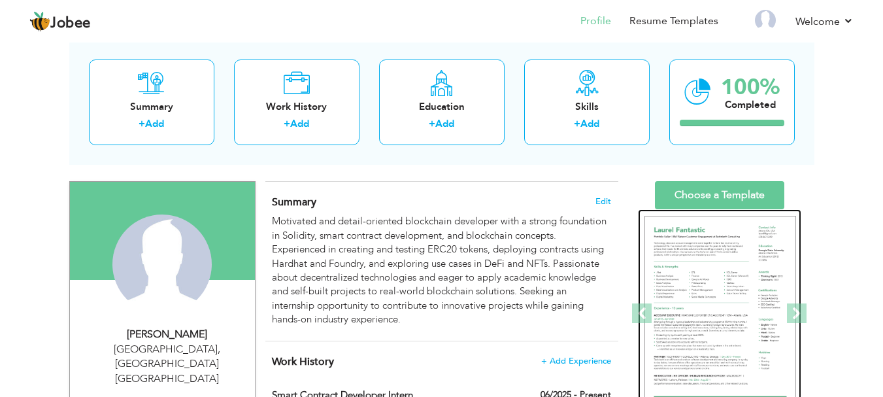
click at [730, 274] on img at bounding box center [721, 314] width 152 height 196
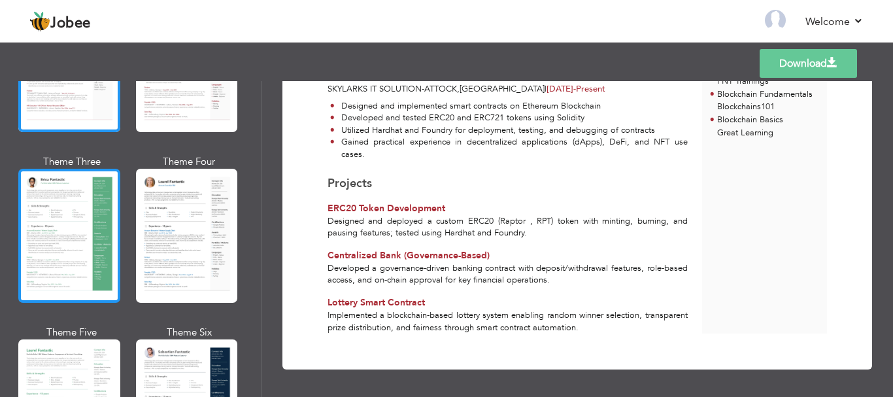
scroll to position [196, 0]
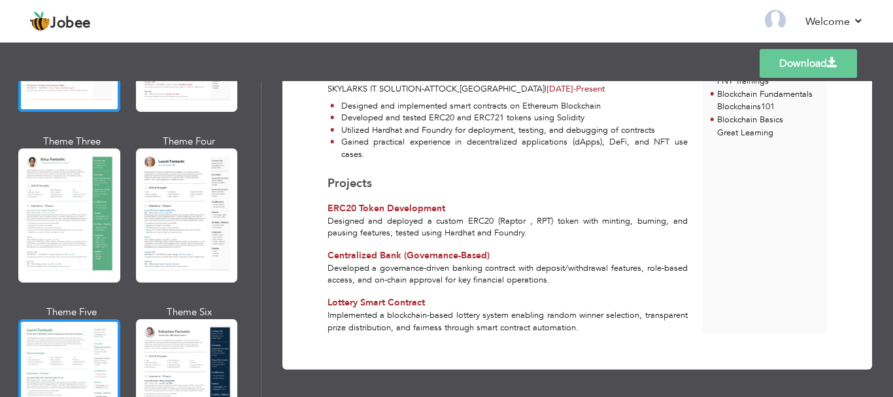
click at [57, 344] on div at bounding box center [69, 386] width 102 height 134
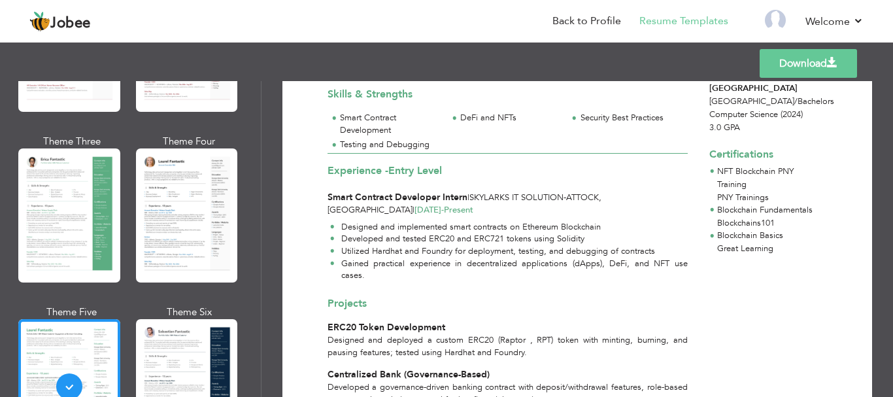
scroll to position [299, 0]
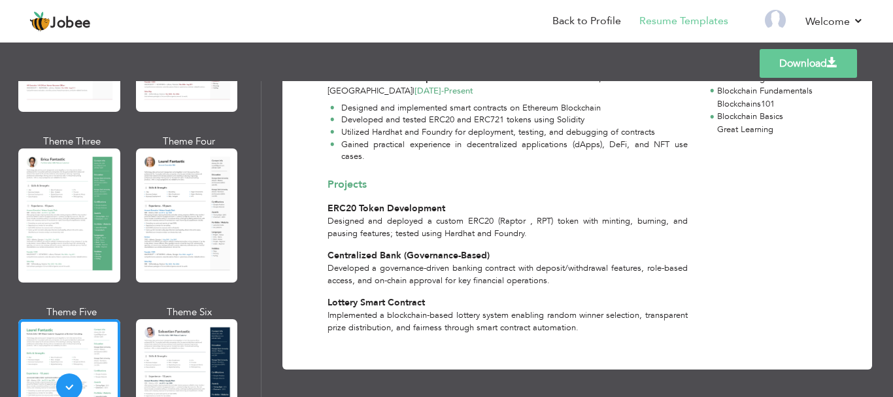
click at [785, 58] on link "Download" at bounding box center [808, 63] width 97 height 29
